Goal: Communication & Community: Answer question/provide support

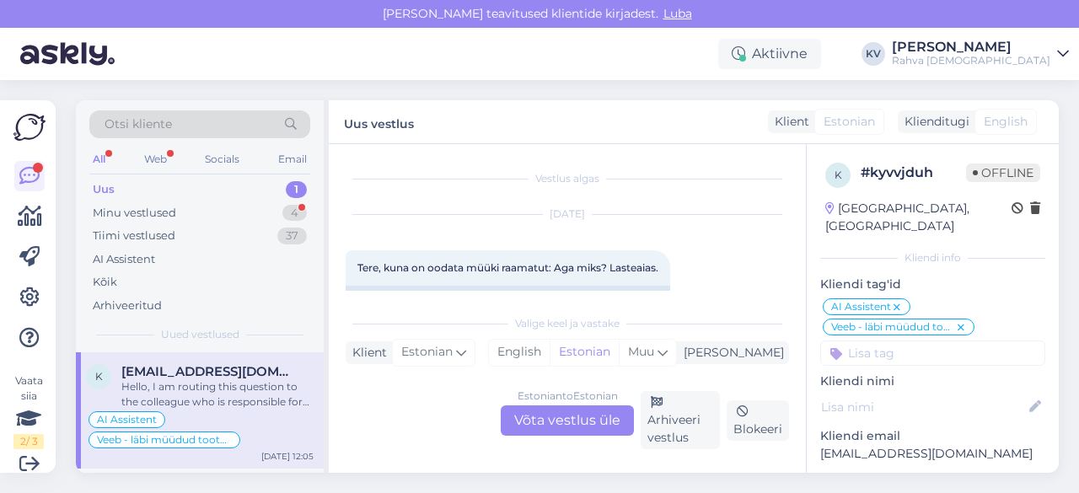
scroll to position [605, 0]
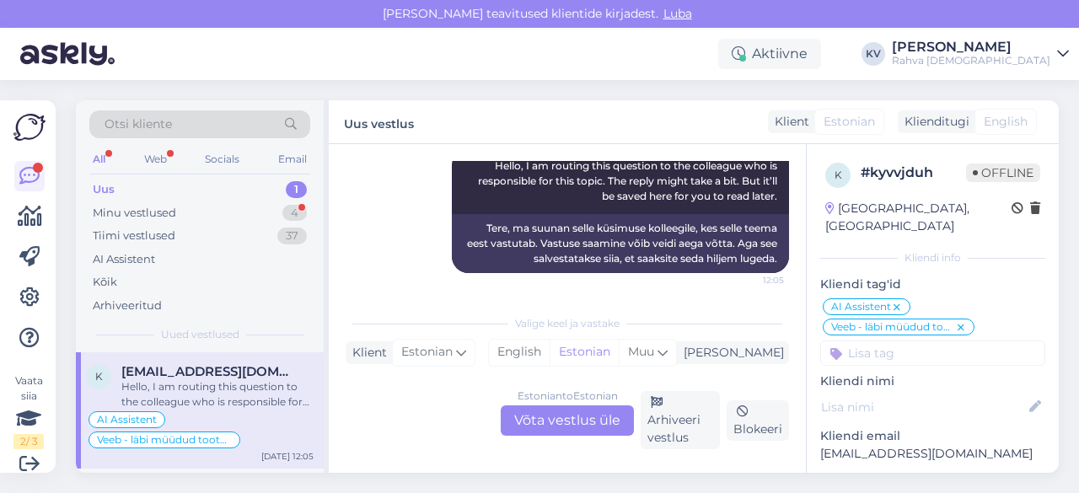
click at [150, 384] on div "Hello, I am routing this question to the colleague who is responsible for this …" at bounding box center [217, 395] width 192 height 30
click at [196, 208] on div "Minu vestlused 4" at bounding box center [199, 214] width 221 height 24
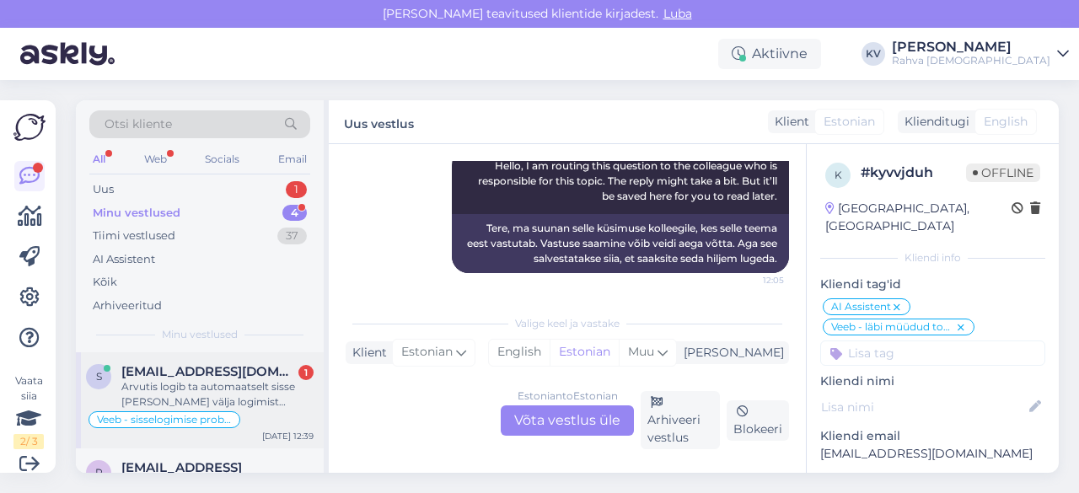
click at [187, 389] on div "Arvutis logib ta automaatselt sisse [PERSON_NAME] välja logimist (ilmselt eelne…" at bounding box center [217, 395] width 192 height 30
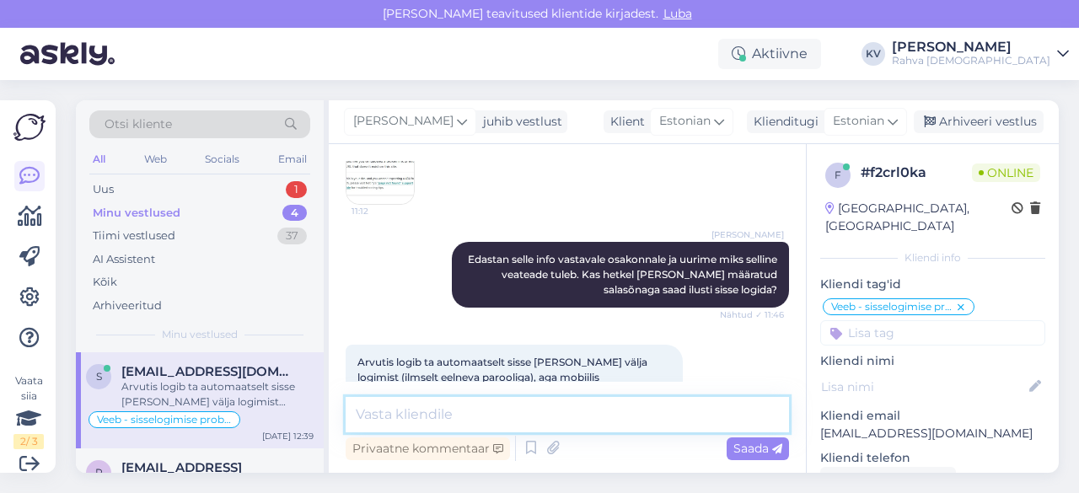
click at [541, 414] on textarea at bounding box center [568, 414] width 444 height 35
type textarea "Hästi, uurin mis põhjustab veateadet parooli muutmisel."
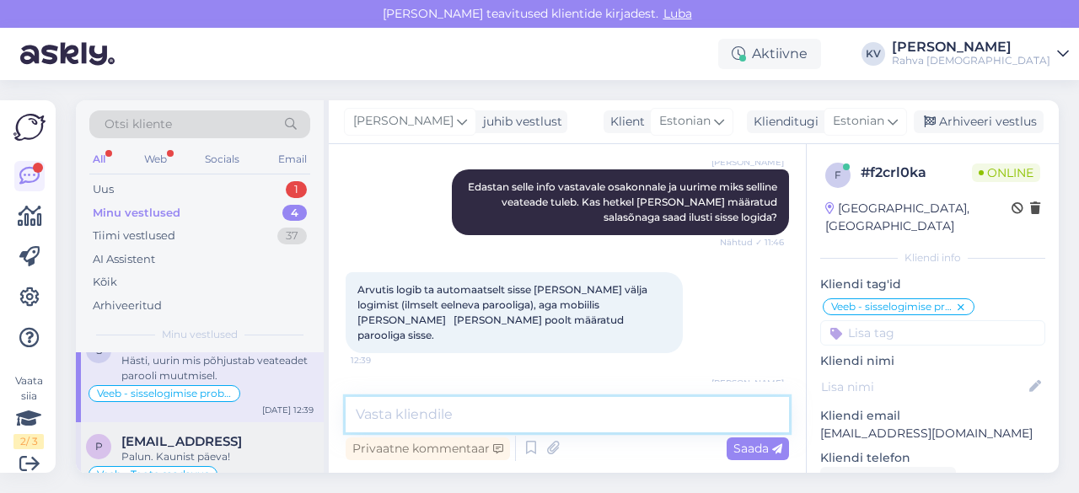
scroll to position [0, 0]
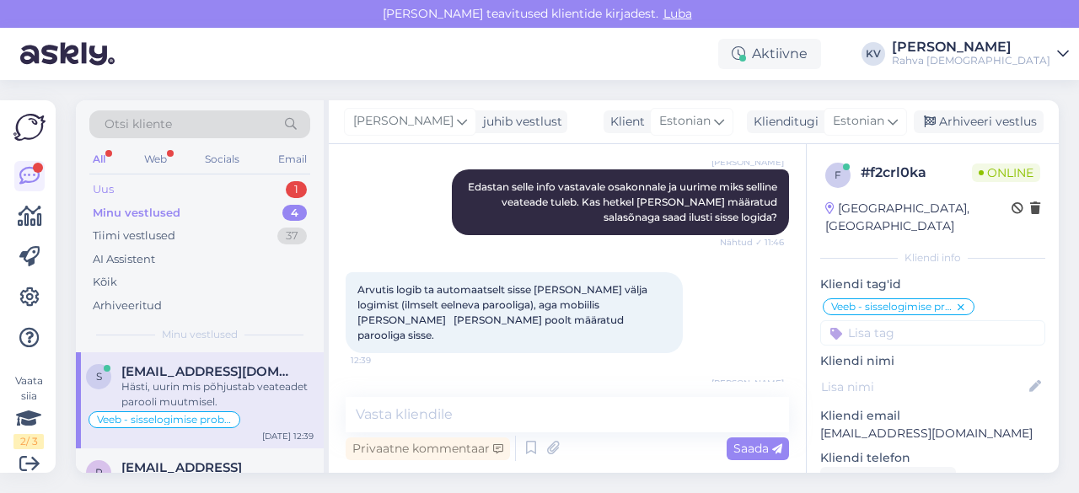
click at [159, 186] on div "Uus 1" at bounding box center [199, 190] width 221 height 24
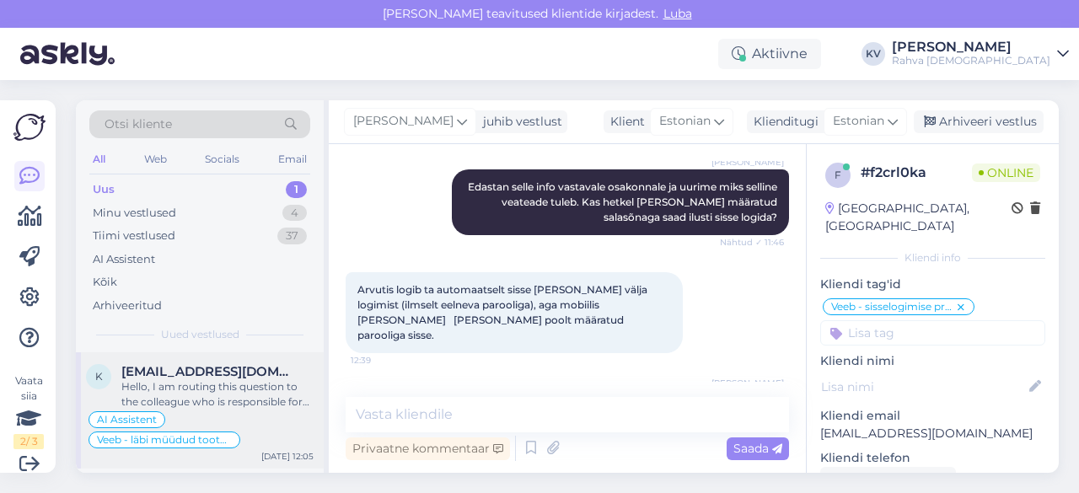
click at [206, 383] on div "Hello, I am routing this question to the colleague who is responsible for this …" at bounding box center [217, 395] width 192 height 30
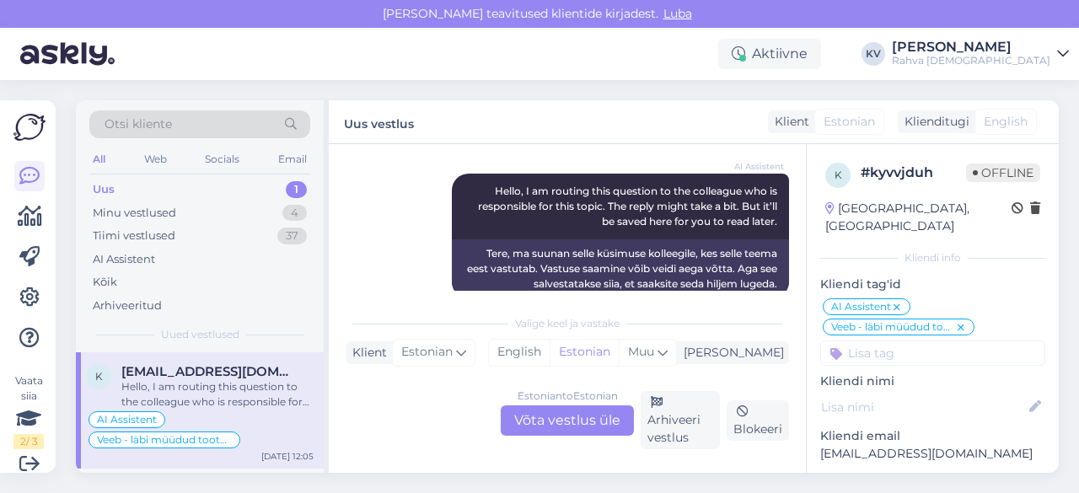
scroll to position [605, 0]
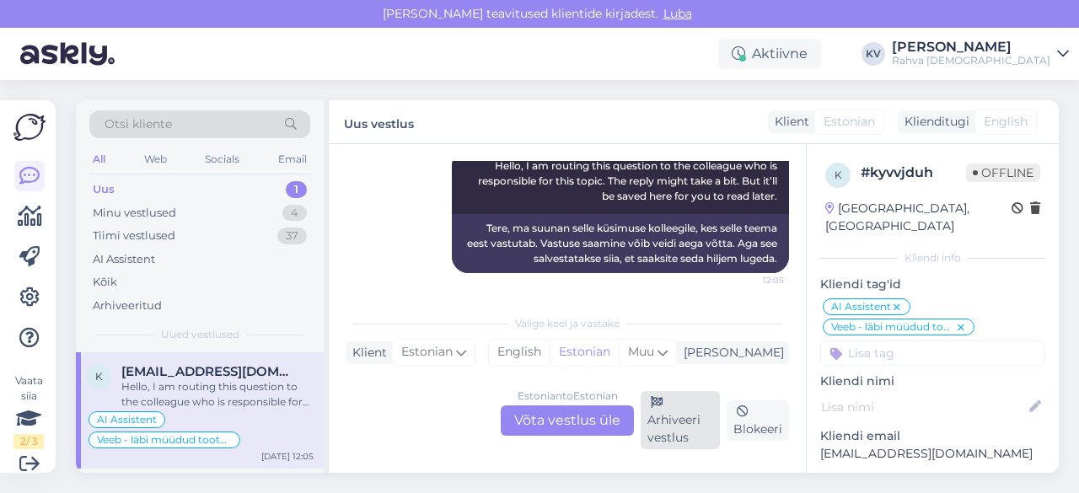
click at [697, 412] on div "Arhiveeri vestlus" at bounding box center [680, 420] width 79 height 58
